Goal: Task Accomplishment & Management: Use online tool/utility

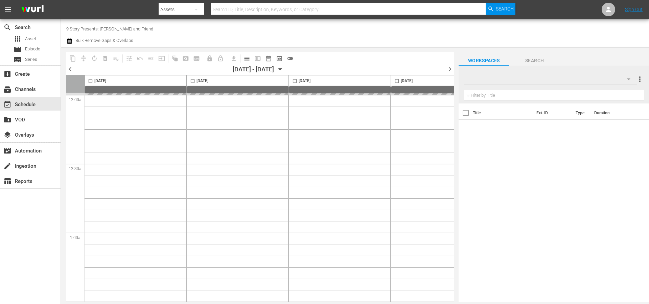
type input "9 Story Presents: [PERSON_NAME] and Friends (1842)"
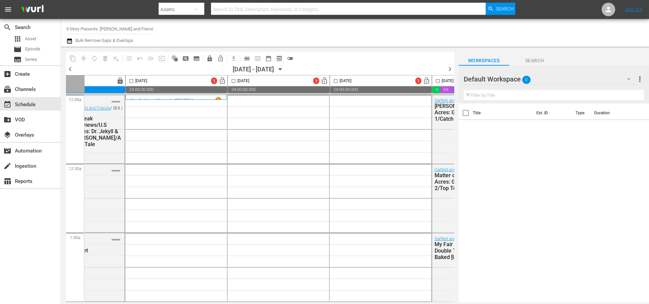
scroll to position [0, 161]
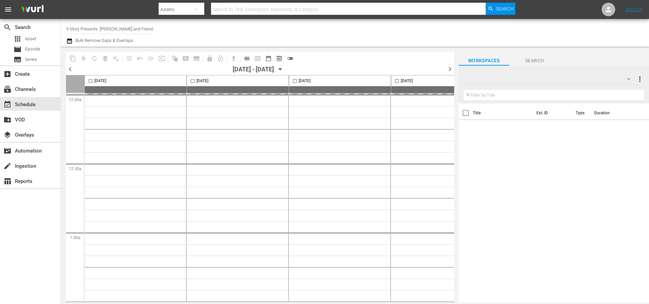
type input "9 Story Presents: [PERSON_NAME] and Friends (1842)"
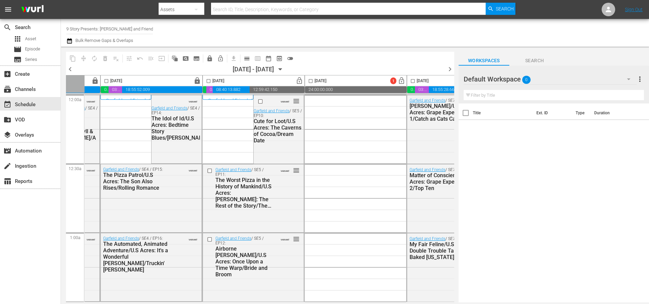
scroll to position [0, 187]
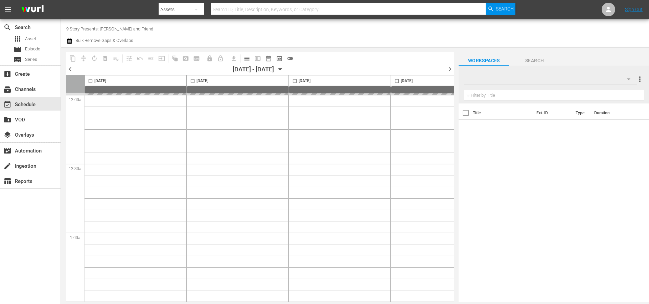
type input "9 Story Presents: [PERSON_NAME] and Friends (1842)"
